Goal: Transaction & Acquisition: Purchase product/service

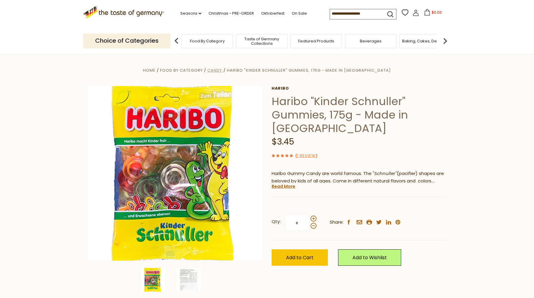
click at [222, 70] on span "Candy" at bounding box center [214, 71] width 15 height 6
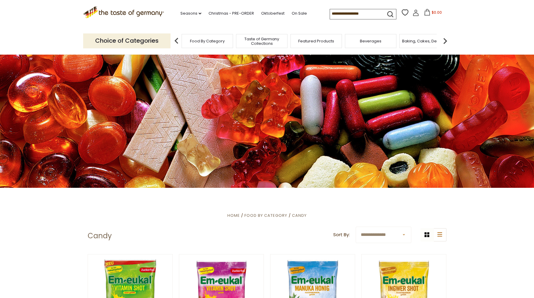
click at [354, 11] on input at bounding box center [355, 13] width 51 height 8
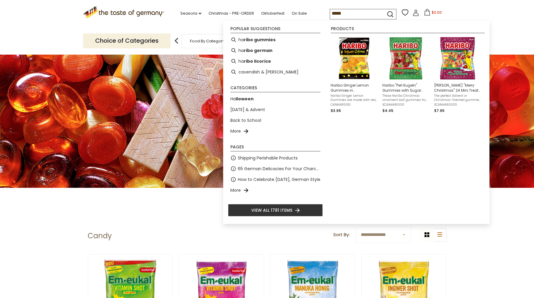
type input "******"
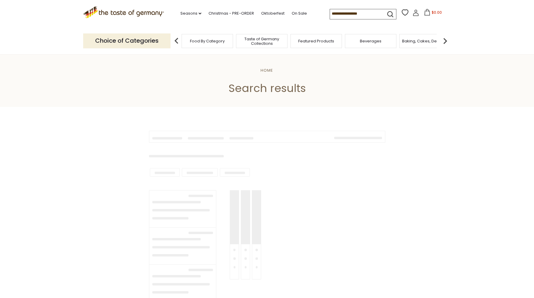
type input "******"
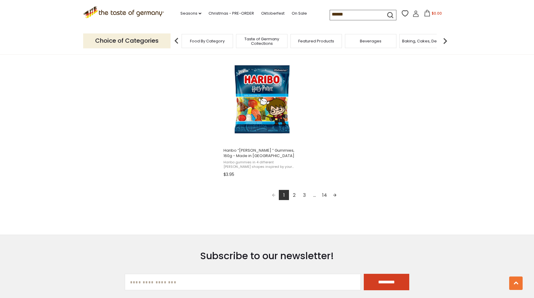
scroll to position [1035, 0]
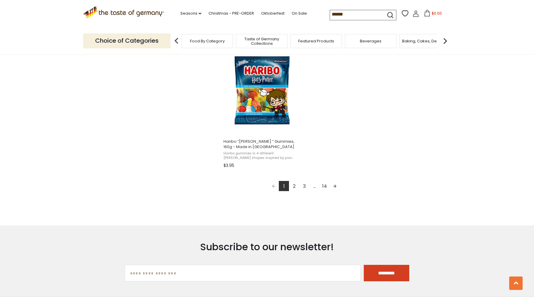
click at [294, 187] on link "2" at bounding box center [294, 186] width 10 height 10
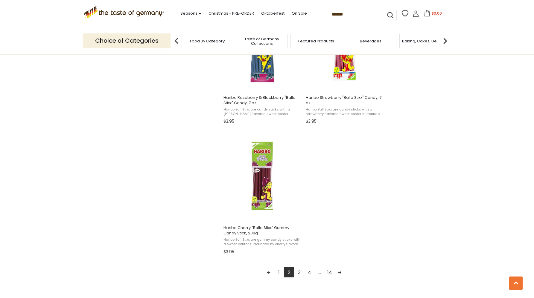
scroll to position [968, 0]
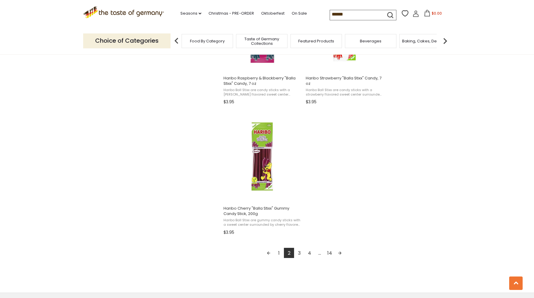
click at [295, 253] on link "3" at bounding box center [299, 253] width 10 height 10
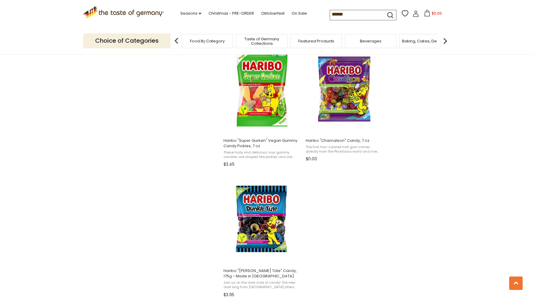
scroll to position [965, 0]
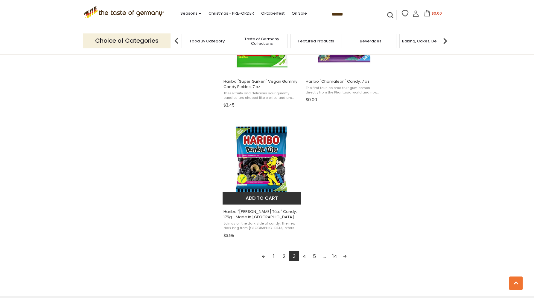
click at [248, 213] on span "Haribo "[PERSON_NAME] Tüte" Candy, 175g - Made in [GEOGRAPHIC_DATA]" at bounding box center [261, 214] width 77 height 11
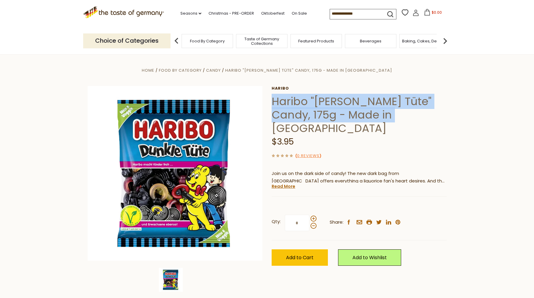
drag, startPoint x: 273, startPoint y: 100, endPoint x: 399, endPoint y: 115, distance: 126.5
click at [399, 115] on h1 "Haribo "[PERSON_NAME] Tüte" Candy, 175g - Made in [GEOGRAPHIC_DATA]" at bounding box center [358, 115] width 175 height 40
copy h1 "Haribo "[PERSON_NAME] Tüte" Candy, 175g - Made in [GEOGRAPHIC_DATA]"
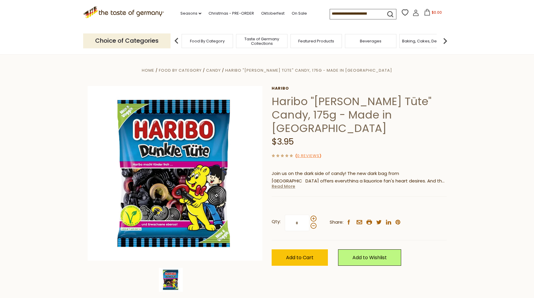
click at [288, 184] on link "Read More" at bounding box center [283, 187] width 24 height 6
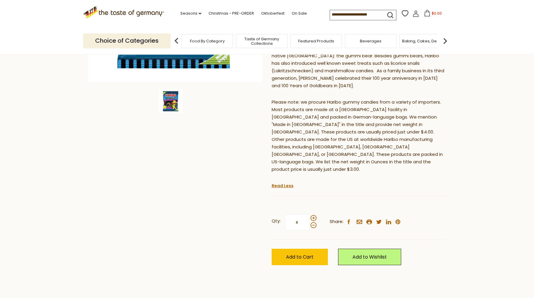
scroll to position [194, 0]
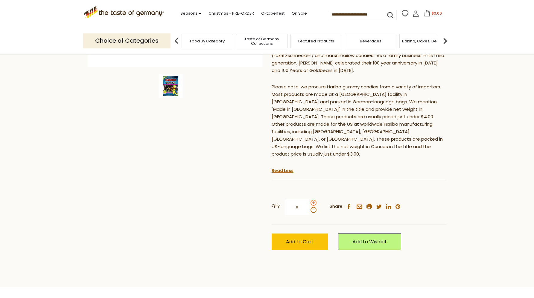
click at [313, 200] on span at bounding box center [313, 203] width 6 height 6
click at [309, 199] on input "*" at bounding box center [297, 207] width 25 height 16
click at [313, 200] on span at bounding box center [313, 203] width 6 height 6
click at [309, 199] on input "*" at bounding box center [297, 207] width 25 height 16
click at [313, 200] on span at bounding box center [313, 203] width 6 height 6
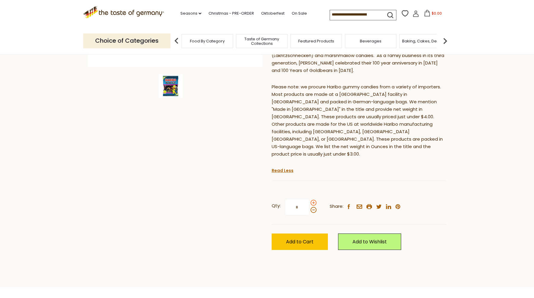
click at [309, 199] on input "*" at bounding box center [297, 207] width 25 height 16
click at [314, 207] on span at bounding box center [313, 210] width 6 height 6
click at [309, 199] on input "*" at bounding box center [297, 207] width 25 height 16
click at [314, 207] on span at bounding box center [313, 210] width 6 height 6
click at [309, 199] on input "*" at bounding box center [297, 207] width 25 height 16
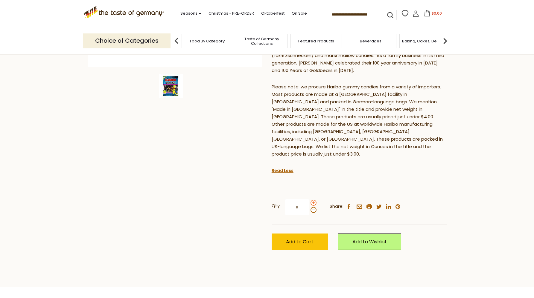
click at [314, 200] on span at bounding box center [313, 203] width 6 height 6
click at [309, 199] on input "*" at bounding box center [297, 207] width 25 height 16
type input "*"
click at [314, 234] on button "Add to Cart" at bounding box center [299, 242] width 56 height 16
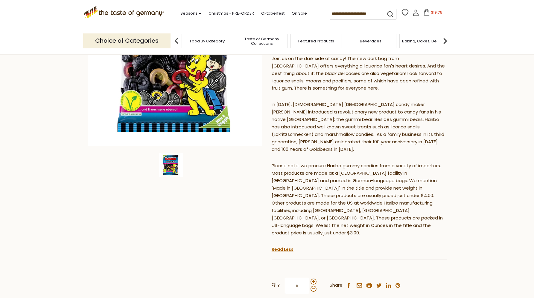
scroll to position [0, 0]
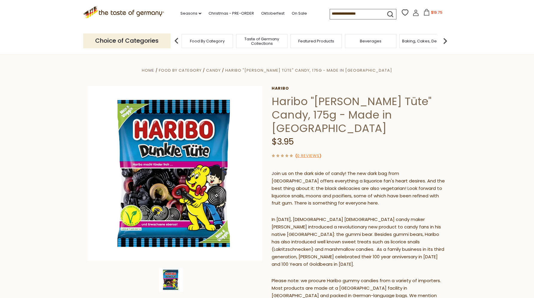
click at [210, 43] on span "Food By Category" at bounding box center [207, 41] width 35 height 4
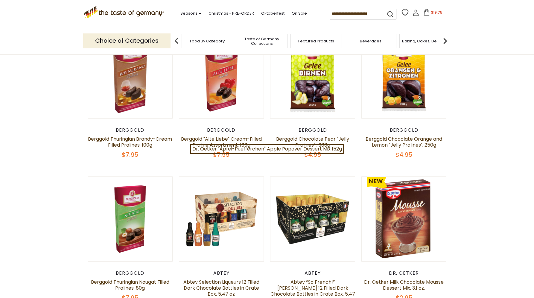
scroll to position [286, 0]
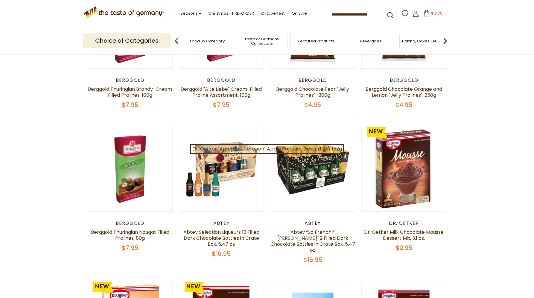
drag, startPoint x: 372, startPoint y: 16, endPoint x: 341, endPoint y: 12, distance: 31.1
click at [341, 12] on input at bounding box center [355, 14] width 51 height 8
click at [389, 14] on icon "submit" at bounding box center [390, 15] width 8 height 8
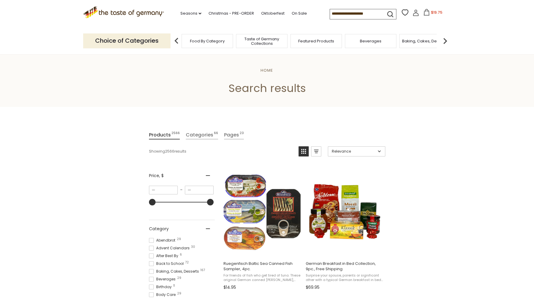
click at [380, 14] on input at bounding box center [355, 13] width 51 height 8
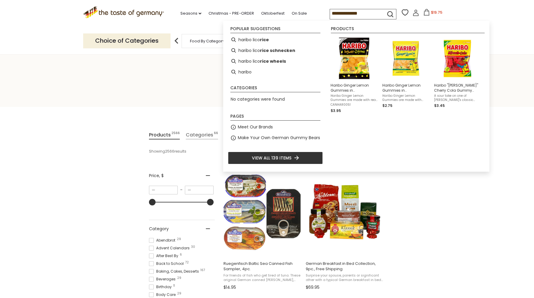
type input "**********"
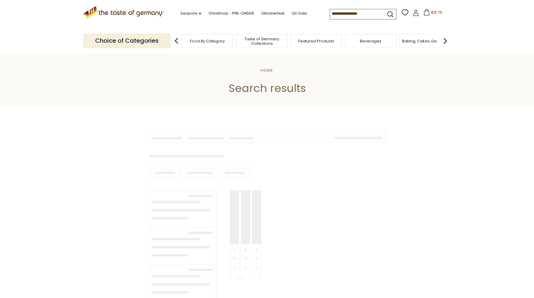
type input "**********"
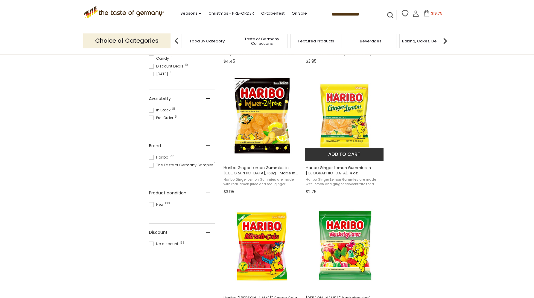
scroll to position [251, 0]
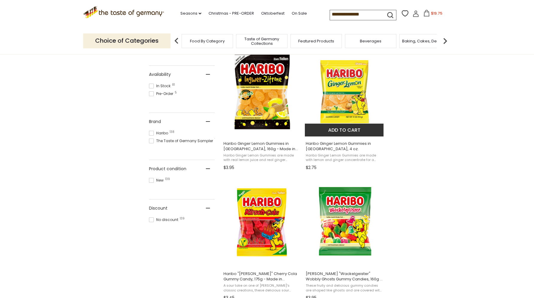
click at [352, 130] on button "Add to cart" at bounding box center [344, 130] width 79 height 13
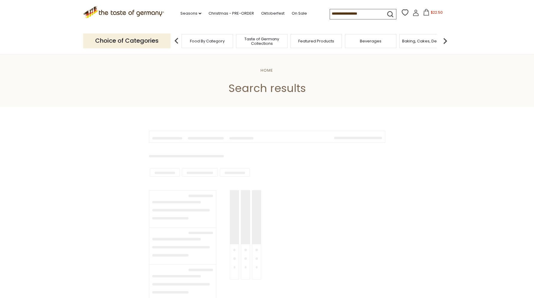
type input "**********"
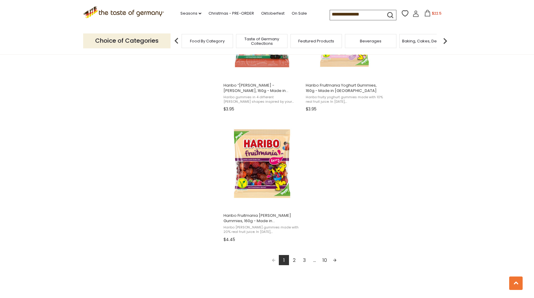
scroll to position [982, 0]
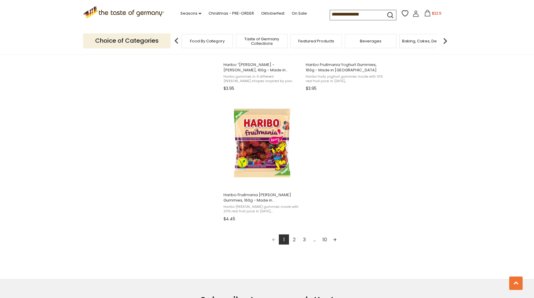
click at [335, 240] on link "Next page" at bounding box center [334, 240] width 10 height 10
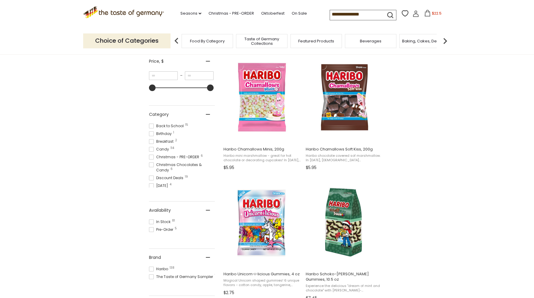
scroll to position [116, 0]
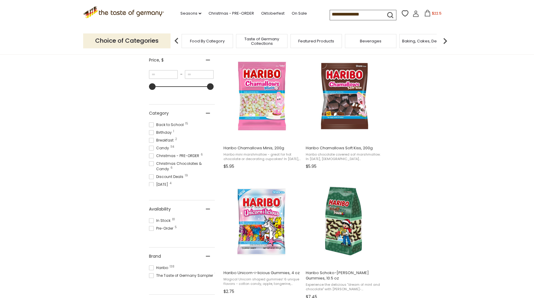
click at [153, 267] on span at bounding box center [151, 268] width 5 height 5
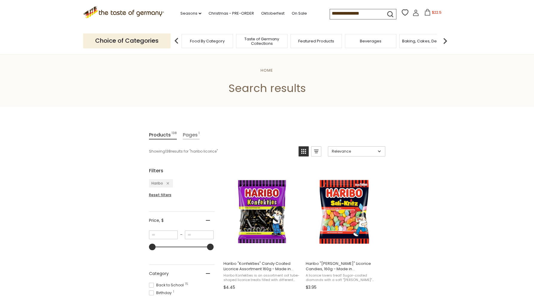
scroll to position [58, 0]
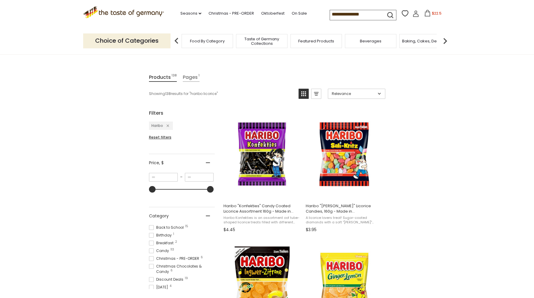
click at [152, 250] on span at bounding box center [151, 251] width 5 height 5
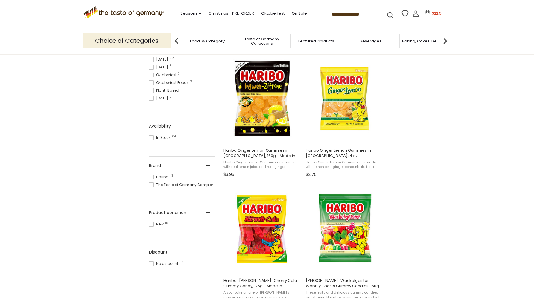
scroll to position [244, 0]
click at [151, 90] on span at bounding box center [151, 90] width 5 height 5
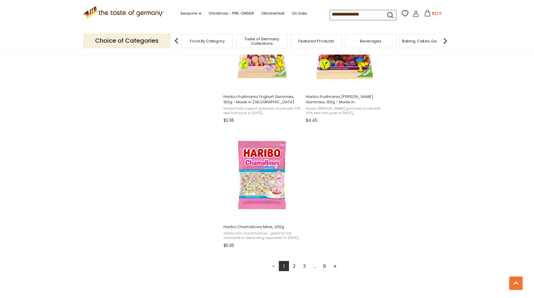
scroll to position [988, 0]
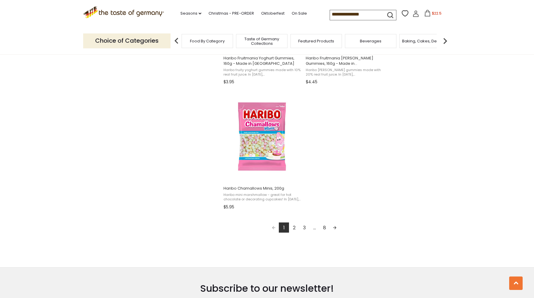
click at [294, 226] on link "2" at bounding box center [294, 228] width 10 height 10
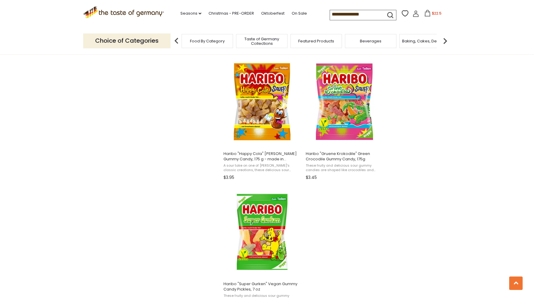
scroll to position [773, 0]
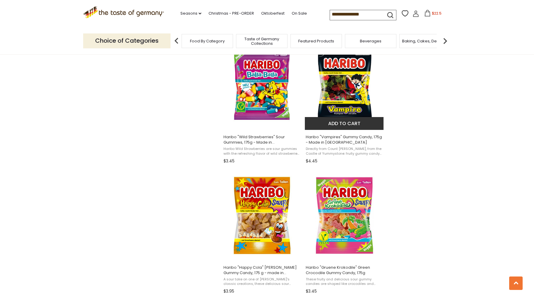
click at [358, 151] on span "Directly from Count Dracularitz, from the Castle of Yummystone: fruity gummy ca…" at bounding box center [344, 151] width 77 height 9
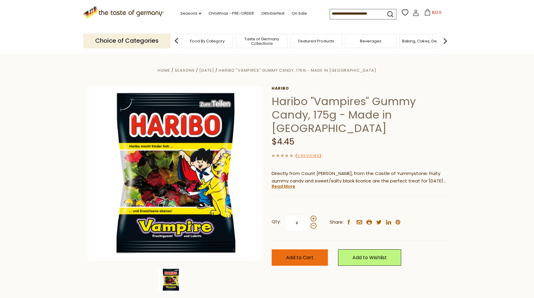
click at [316, 250] on button "Add to Cart" at bounding box center [299, 258] width 56 height 16
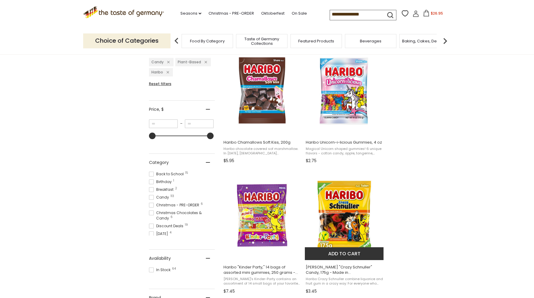
scroll to position [219, 0]
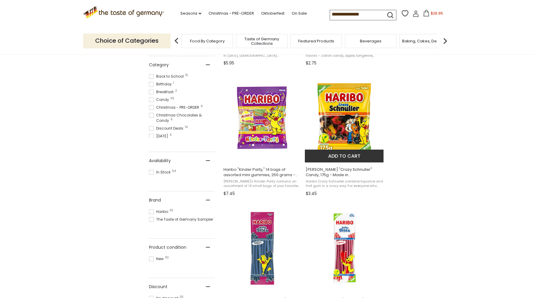
click at [332, 156] on button "Add to cart" at bounding box center [344, 156] width 79 height 13
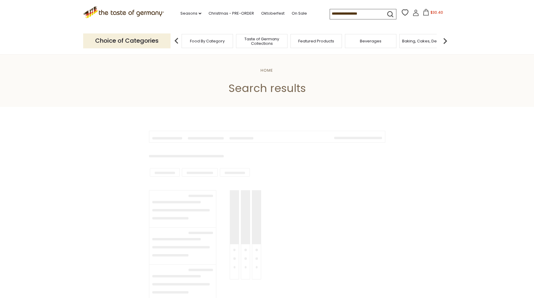
type input "**********"
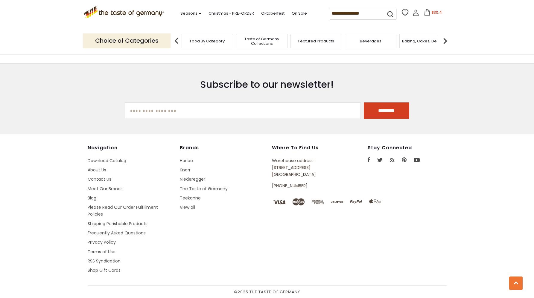
scroll to position [997, 0]
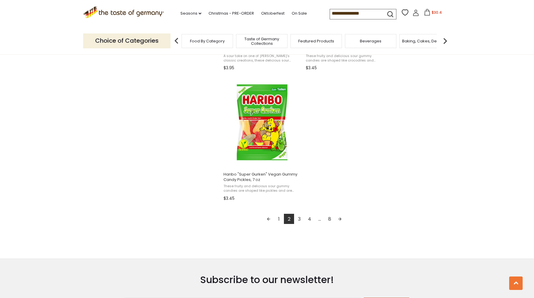
click at [299, 219] on link "3" at bounding box center [299, 219] width 10 height 10
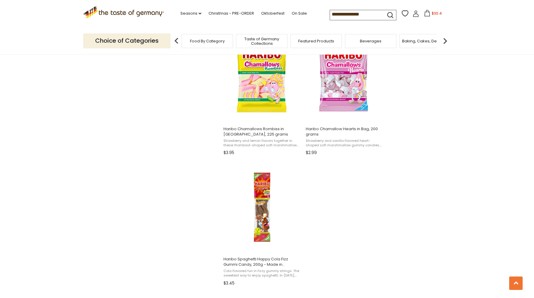
scroll to position [963, 0]
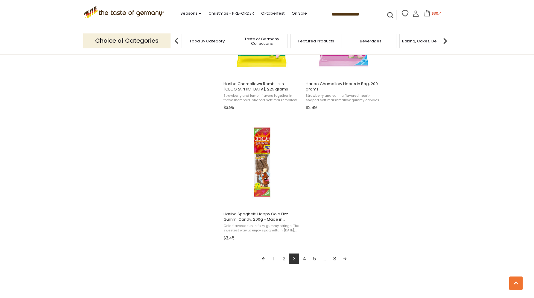
click at [345, 261] on link "Next page" at bounding box center [345, 259] width 10 height 10
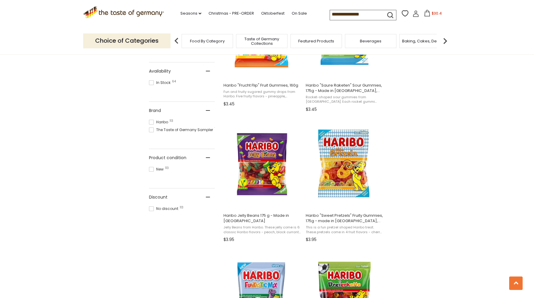
scroll to position [493, 0]
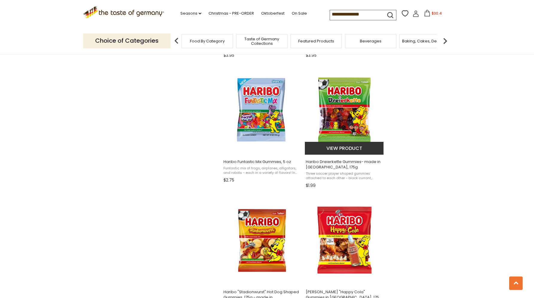
click at [358, 178] on span "Three soccer player shaped gummies attached to each other - black currant, stra…" at bounding box center [344, 176] width 77 height 9
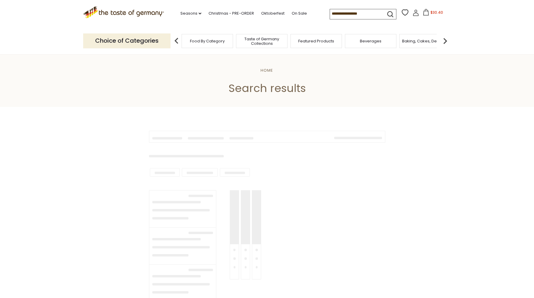
type input "**********"
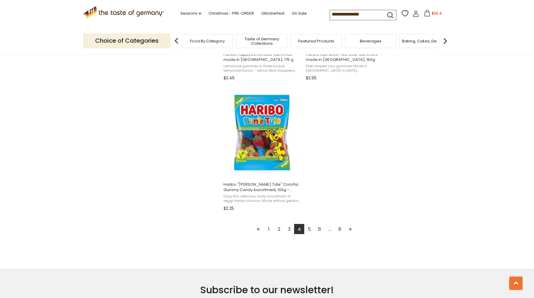
scroll to position [994, 0]
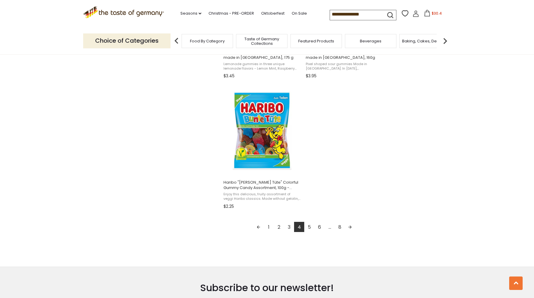
click at [310, 228] on link "5" at bounding box center [309, 227] width 10 height 10
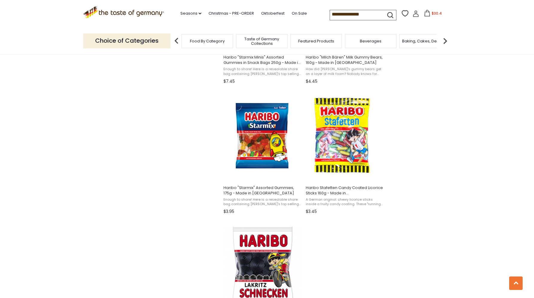
scroll to position [962, 0]
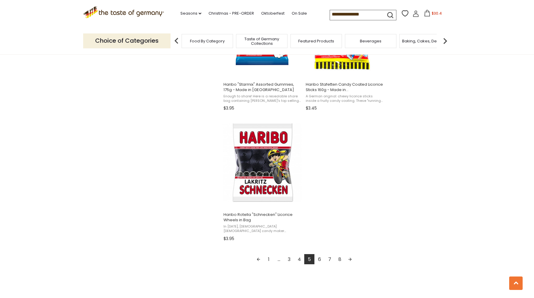
click at [320, 259] on link "6" at bounding box center [319, 259] width 10 height 10
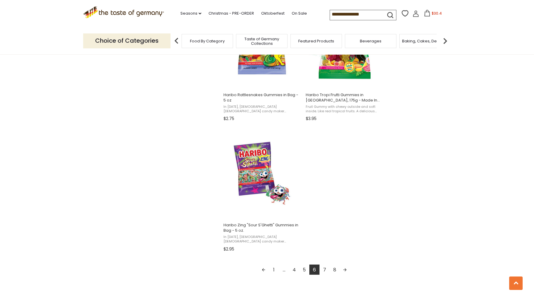
scroll to position [960, 0]
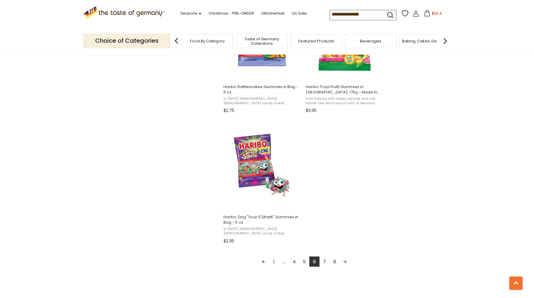
click at [323, 262] on link "7" at bounding box center [324, 262] width 10 height 10
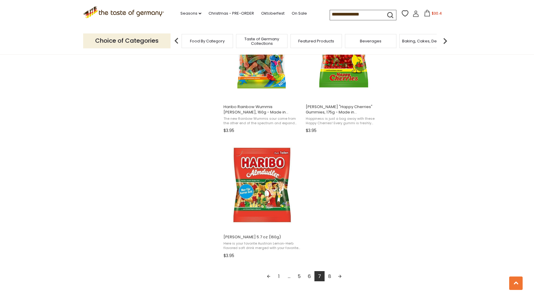
scroll to position [953, 0]
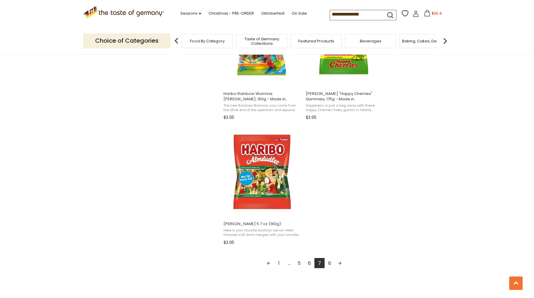
click at [329, 264] on link "8" at bounding box center [329, 263] width 10 height 10
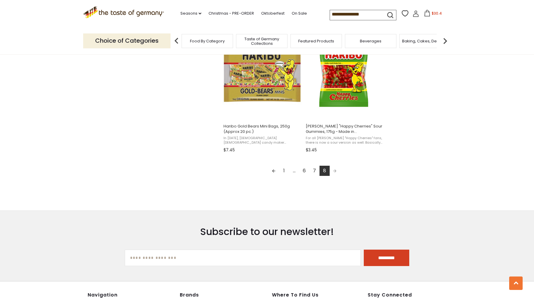
scroll to position [531, 0]
